Goal: Find specific page/section: Find specific page/section

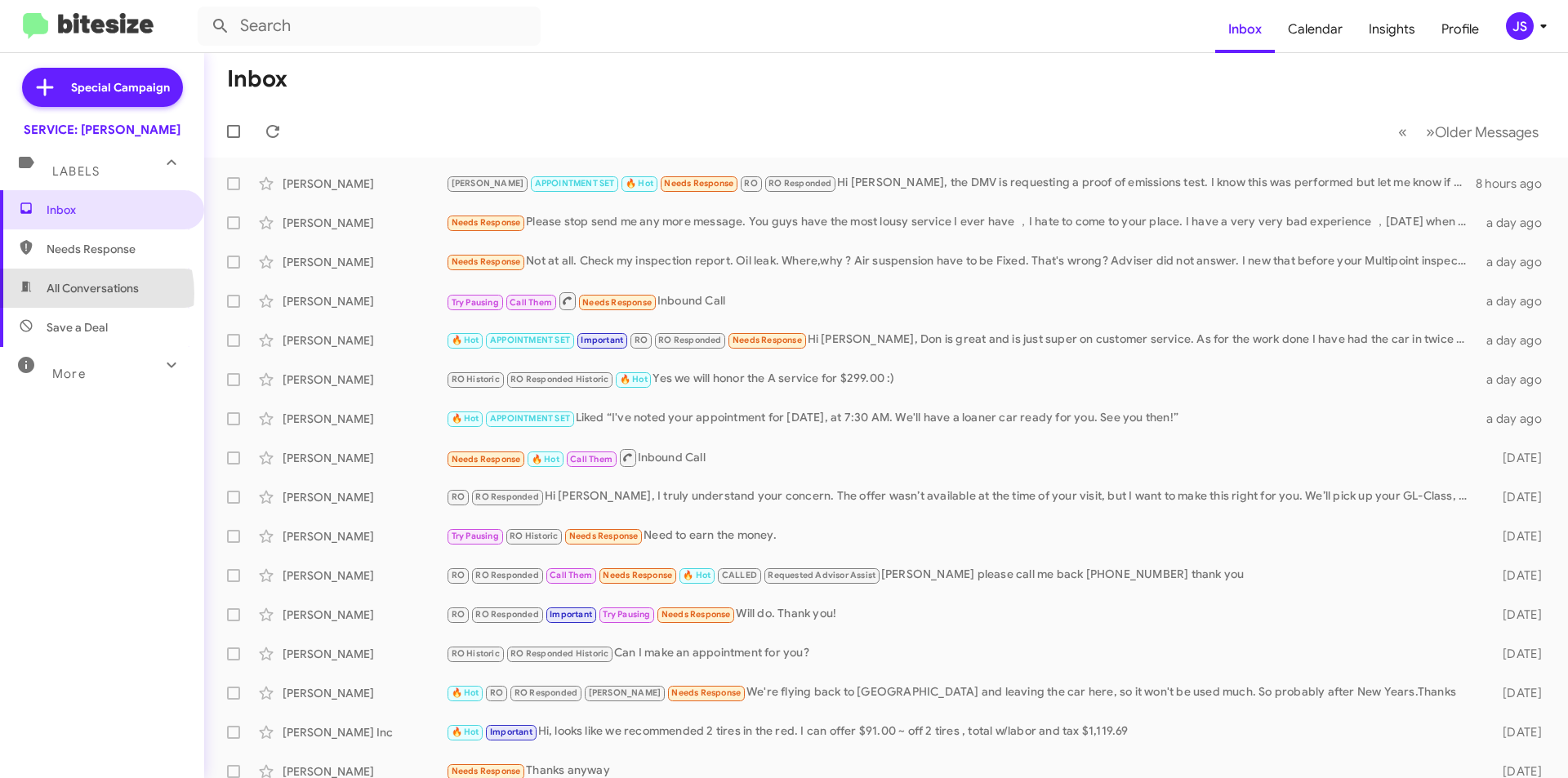
click at [77, 294] on span "All Conversations" at bounding box center [92, 287] width 92 height 16
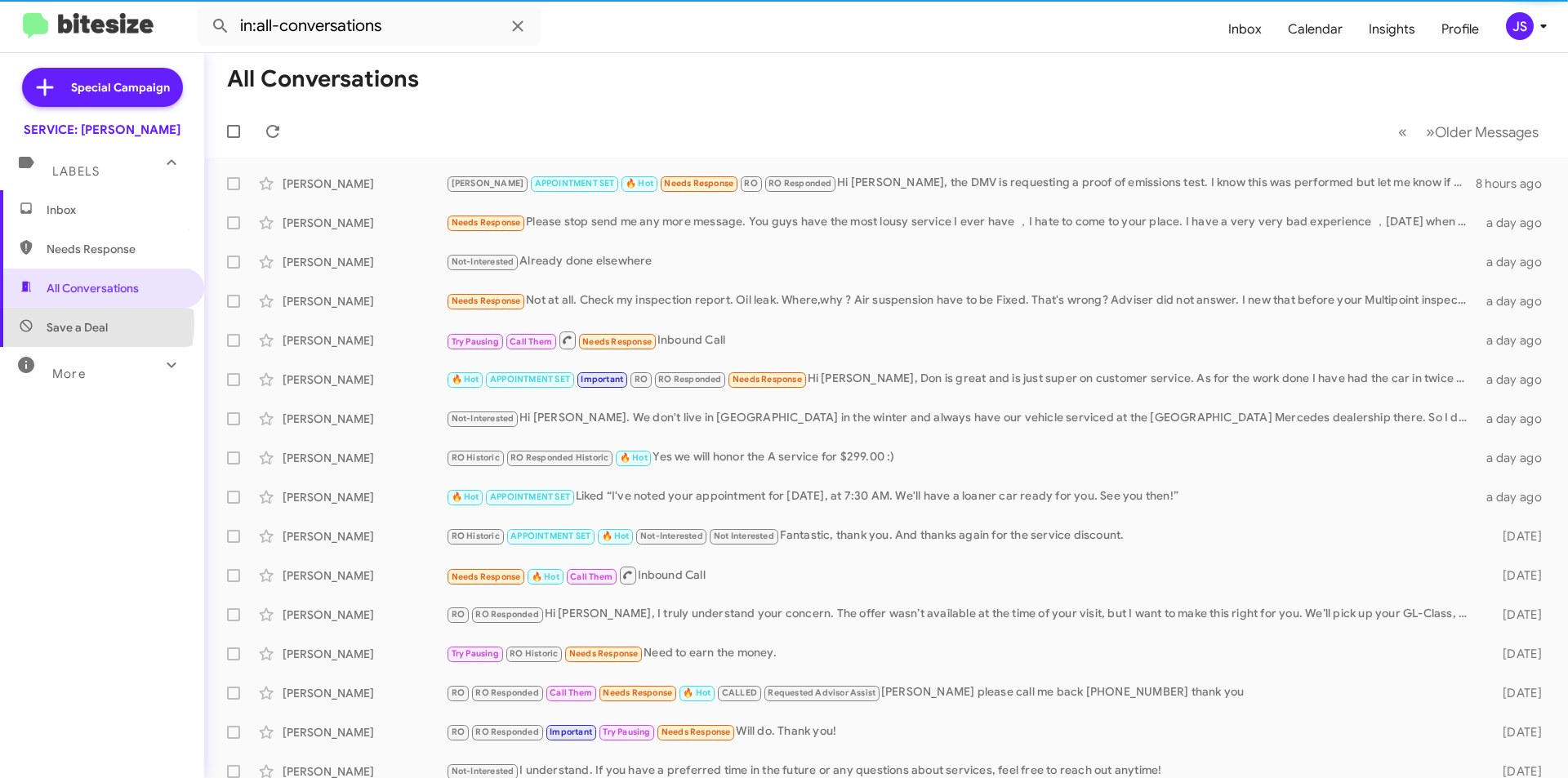
click at [74, 323] on span "Save a Deal" at bounding box center [76, 327] width 61 height 16
type input "in:not-interested"
